Goal: Task Accomplishment & Management: Manage account settings

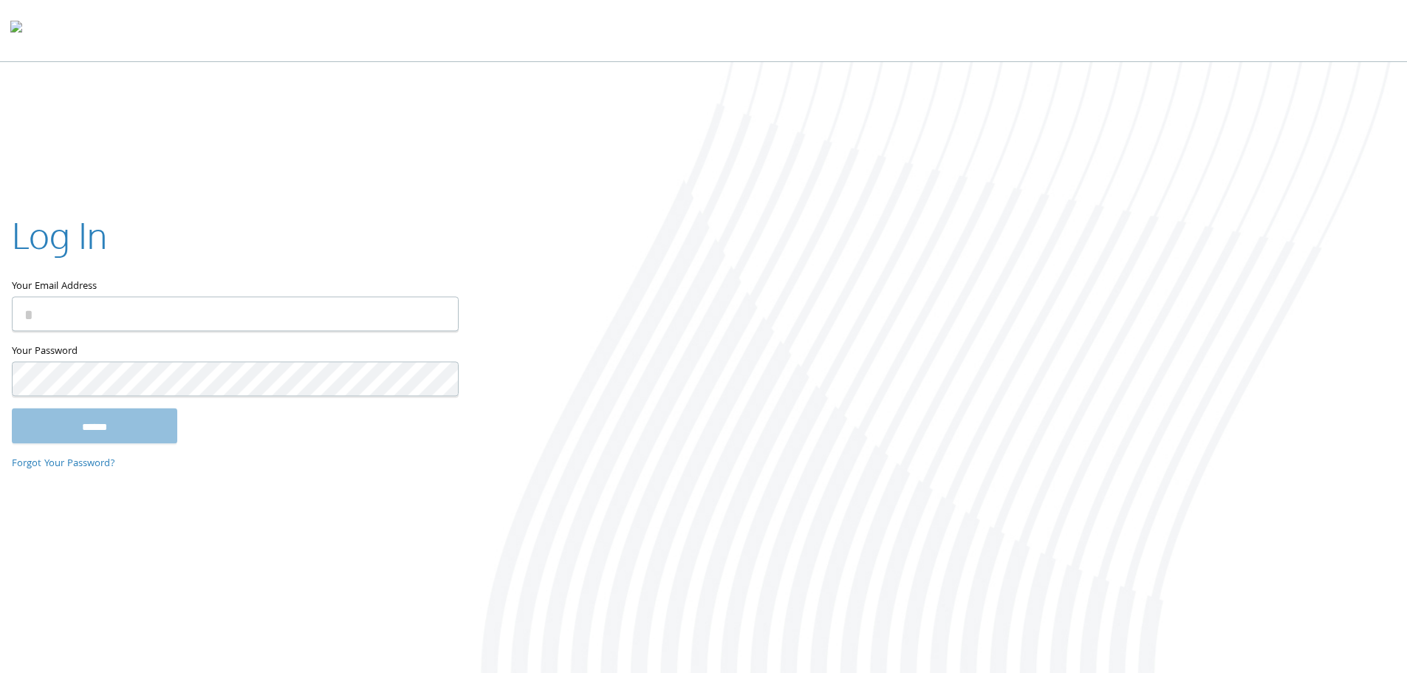
type input "**********"
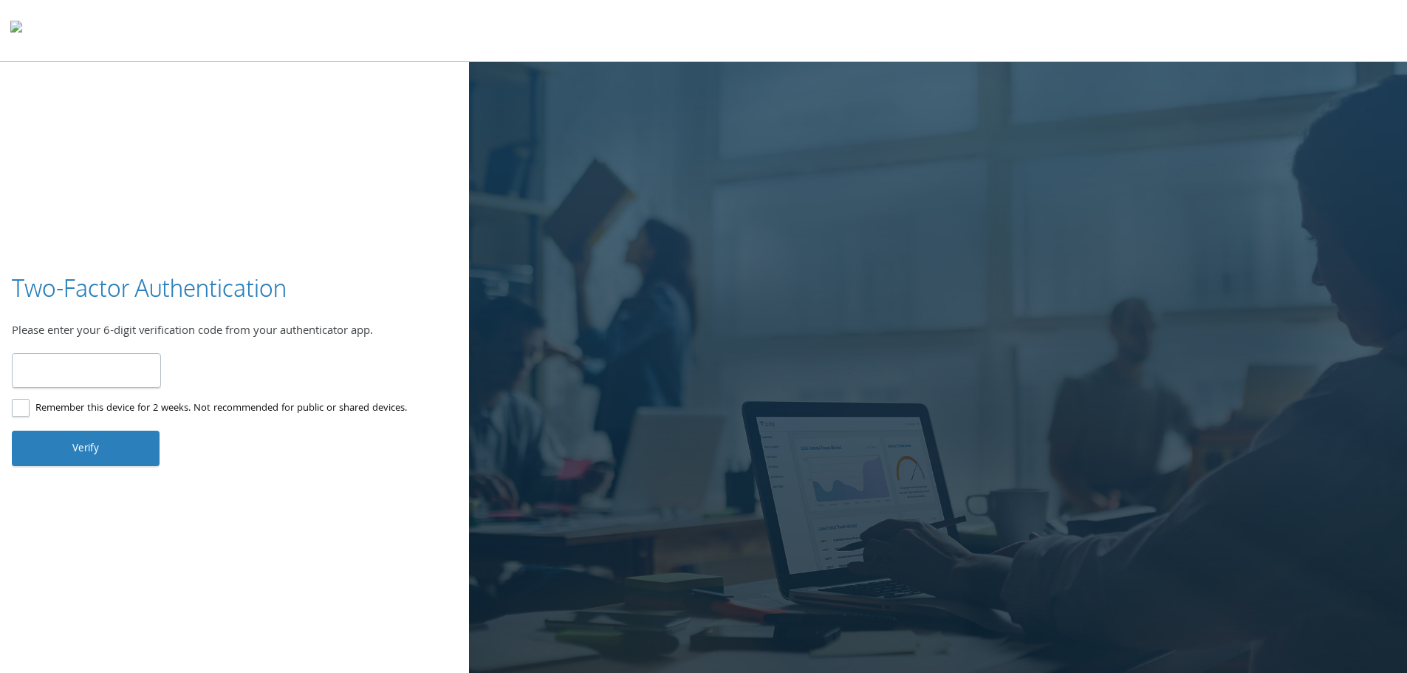
click at [64, 382] on input "number" at bounding box center [86, 370] width 149 height 35
click at [77, 376] on input "number" at bounding box center [86, 370] width 149 height 35
type input "******"
